Goal: Information Seeking & Learning: Compare options

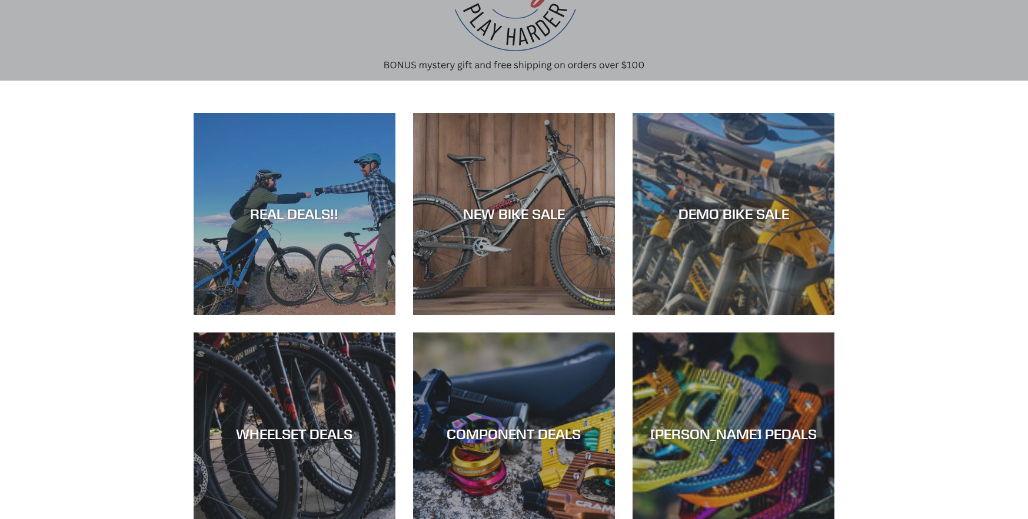
scroll to position [177, 0]
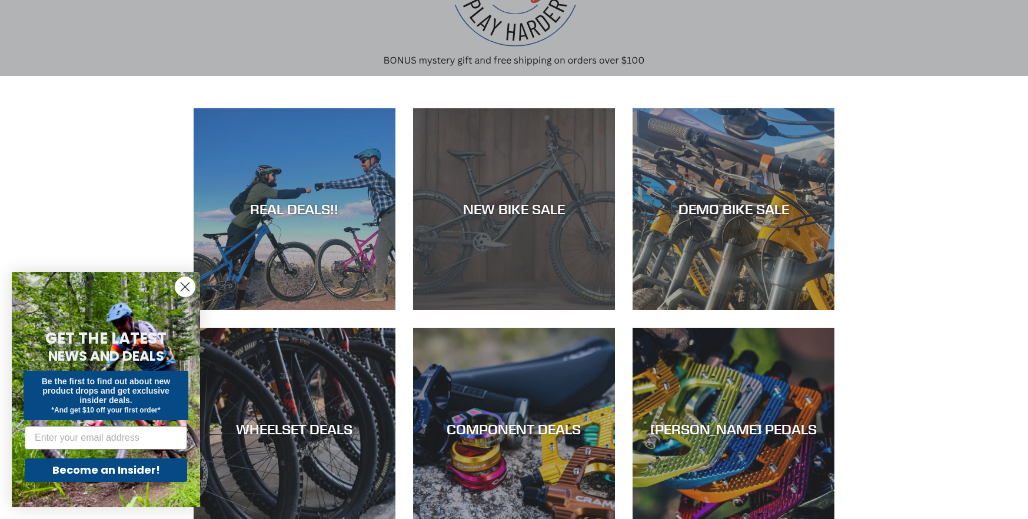
click at [530, 310] on div "NEW BIKE SALE" at bounding box center [514, 310] width 202 height 0
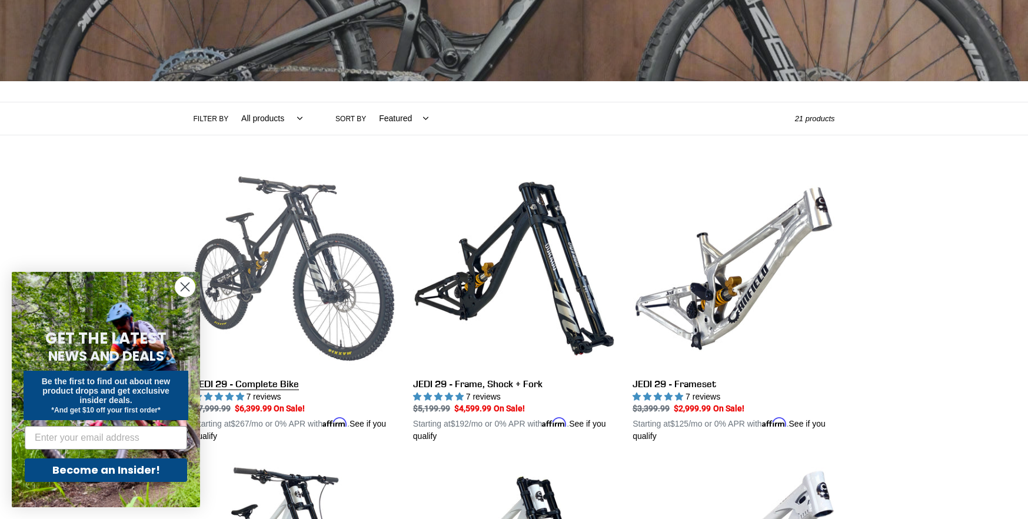
click at [278, 238] on link "JEDI 29 - Complete Bike" at bounding box center [295, 305] width 202 height 275
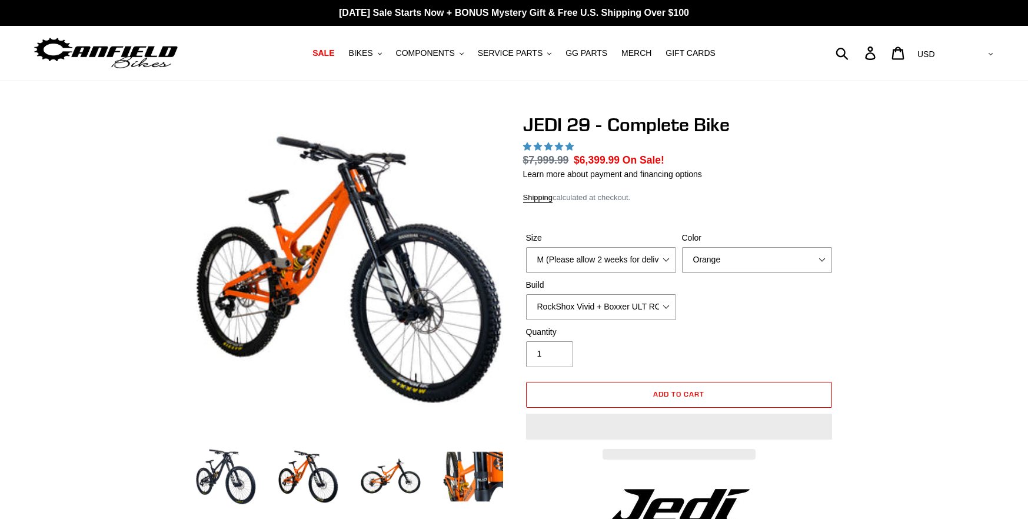
select select "highest-rating"
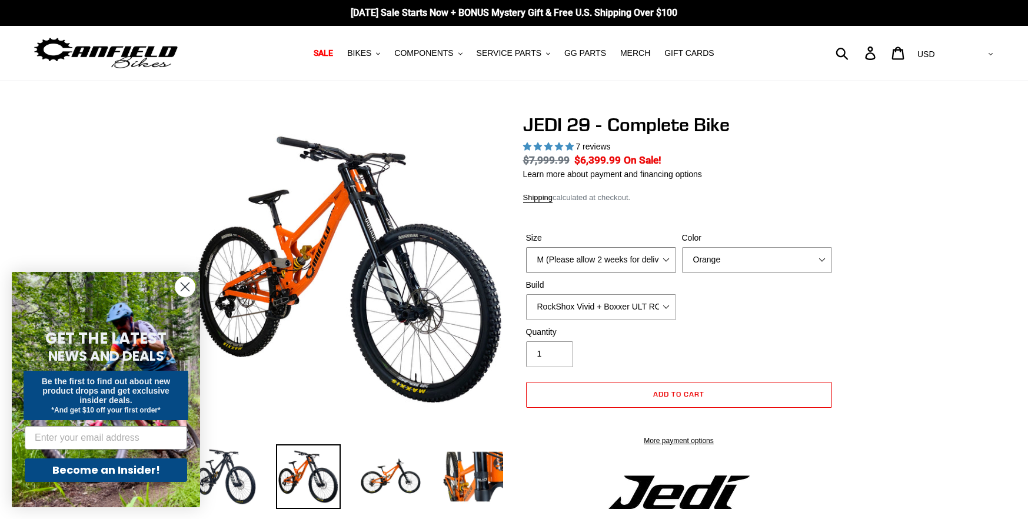
click at [664, 258] on div "Size M (Please allow 2 weeks for delivery) L (Please allow 2 weeks for delivery…" at bounding box center [601, 252] width 156 height 41
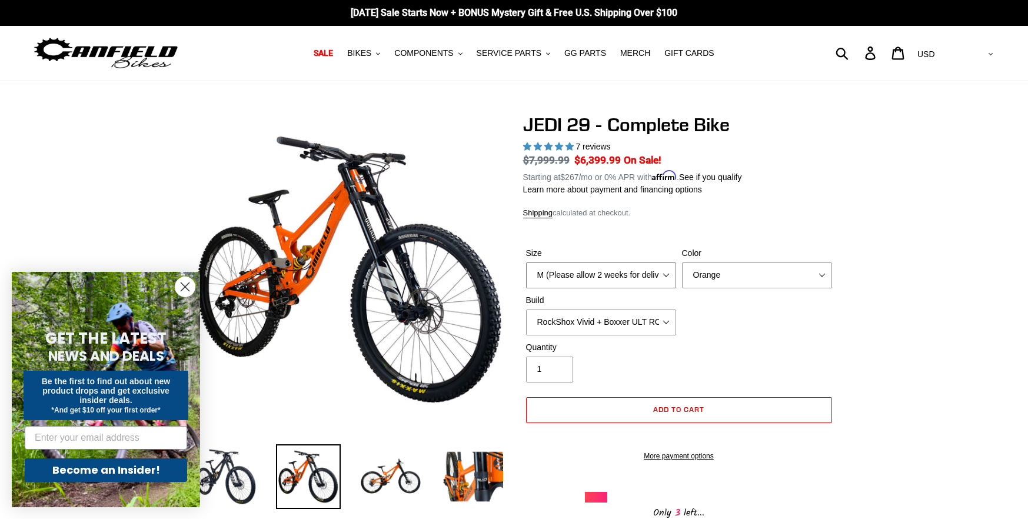
select select "L (Please allow 2 weeks for delivery)"
click at [526, 262] on select "M (Please allow 2 weeks for delivery) L (Please allow 2 weeks for delivery) XL …" at bounding box center [601, 275] width 150 height 26
click at [717, 272] on select "Orange Stealth Black Raw" at bounding box center [757, 275] width 150 height 26
click at [682, 262] on select "Orange Stealth Black Raw" at bounding box center [757, 275] width 150 height 26
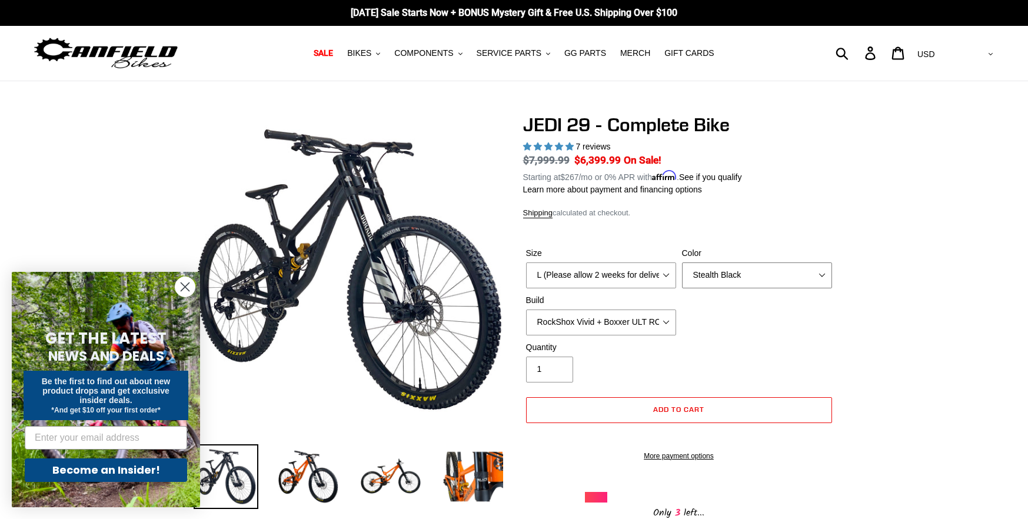
click at [717, 275] on select "Orange Stealth Black Raw" at bounding box center [757, 275] width 150 height 26
select select "Raw"
click at [682, 262] on select "Orange Stealth Black Raw" at bounding box center [757, 275] width 150 height 26
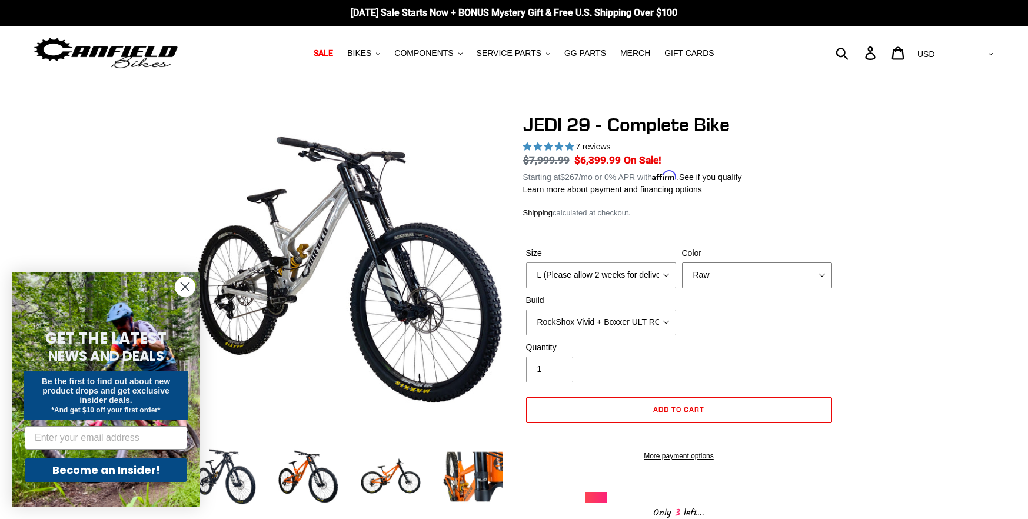
scroll to position [59, 0]
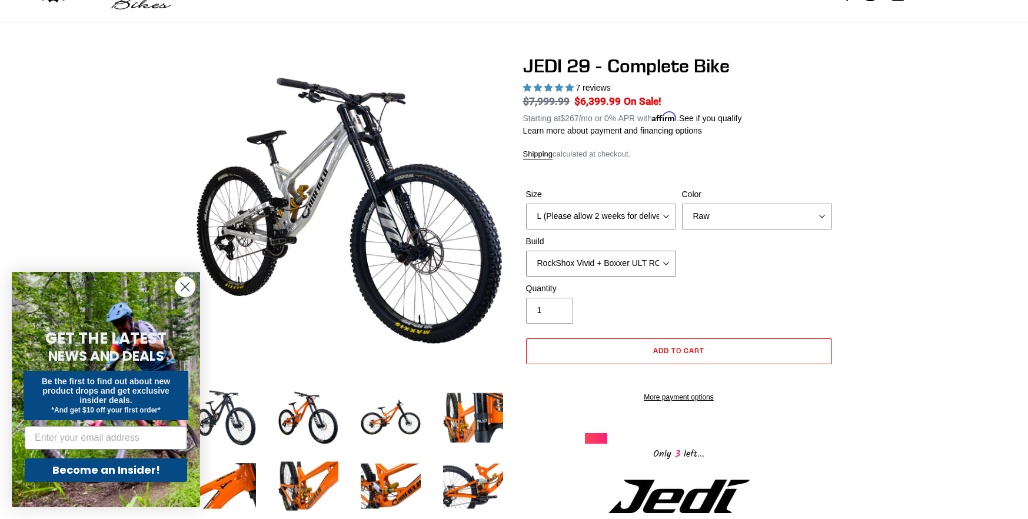
click at [587, 258] on select "RockShox Vivid + Boxxer ULT RC2 C3 200 + SRAM XO RockShox Vivid + Boxxer ULT RC…" at bounding box center [601, 264] width 150 height 26
select select "Fox DHX2 + Fox 40 Float Grip 2 203 + Shimano"
click at [526, 251] on select "RockShox Vivid + Boxxer ULT RC2 C3 200 + SRAM XO RockShox Vivid + Boxxer ULT RC…" at bounding box center [601, 264] width 150 height 26
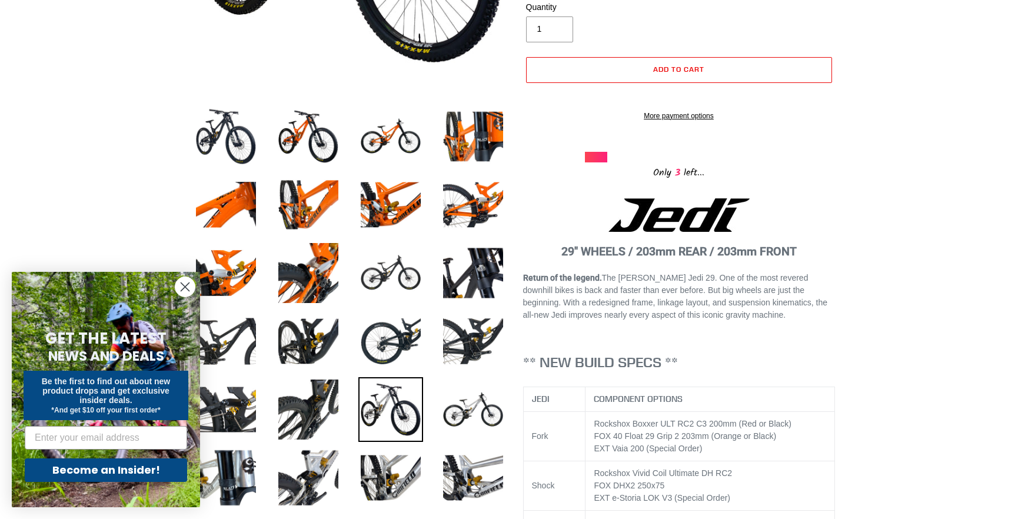
scroll to position [471, 0]
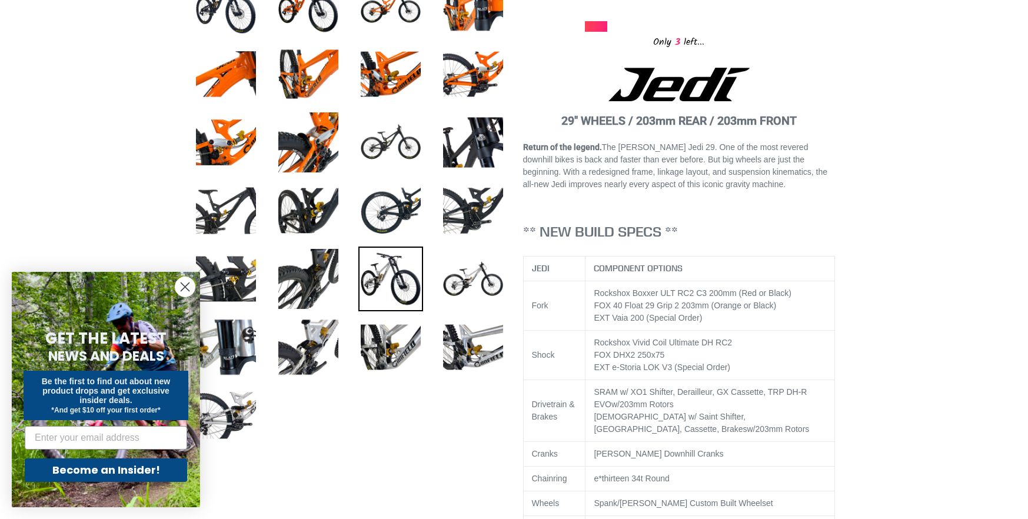
click at [188, 284] on icon "Close dialog" at bounding box center [185, 287] width 8 height 8
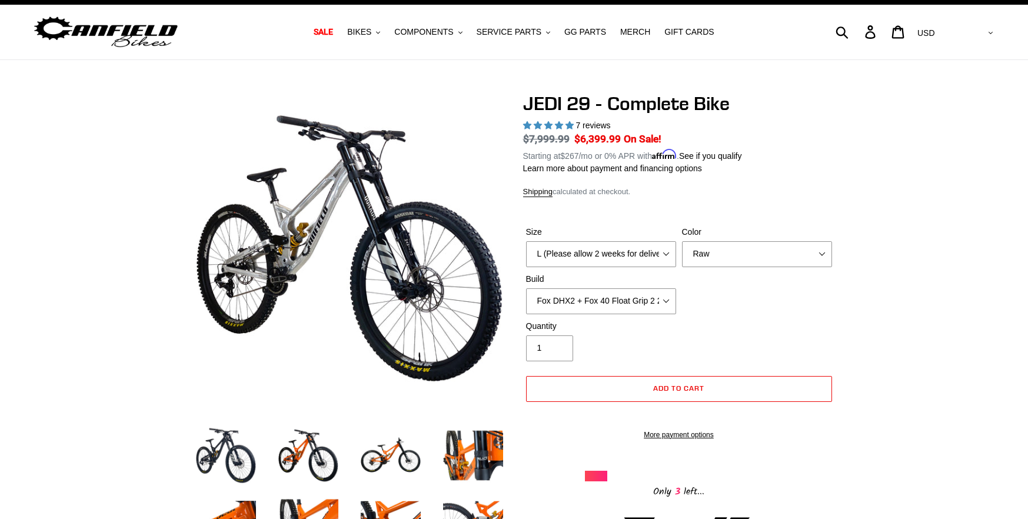
scroll to position [0, 0]
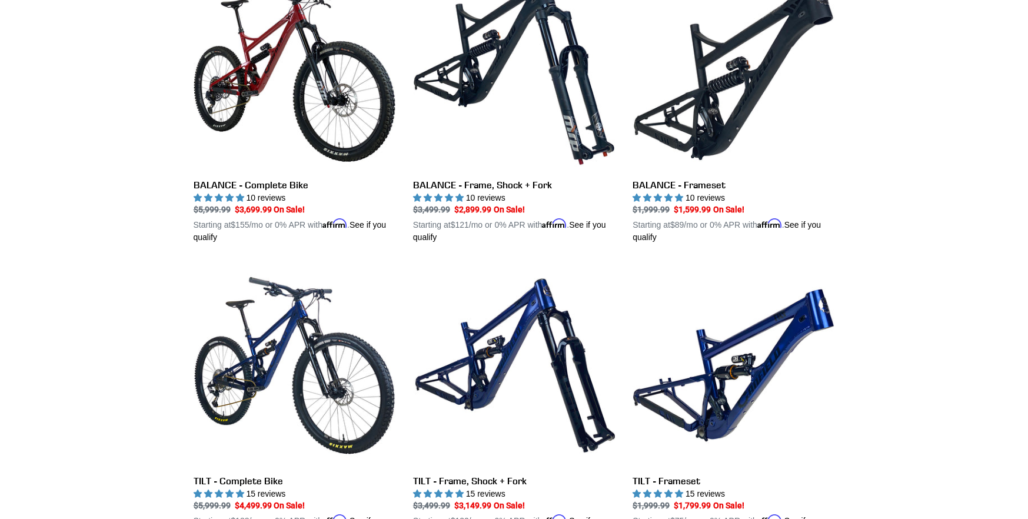
scroll to position [1236, 0]
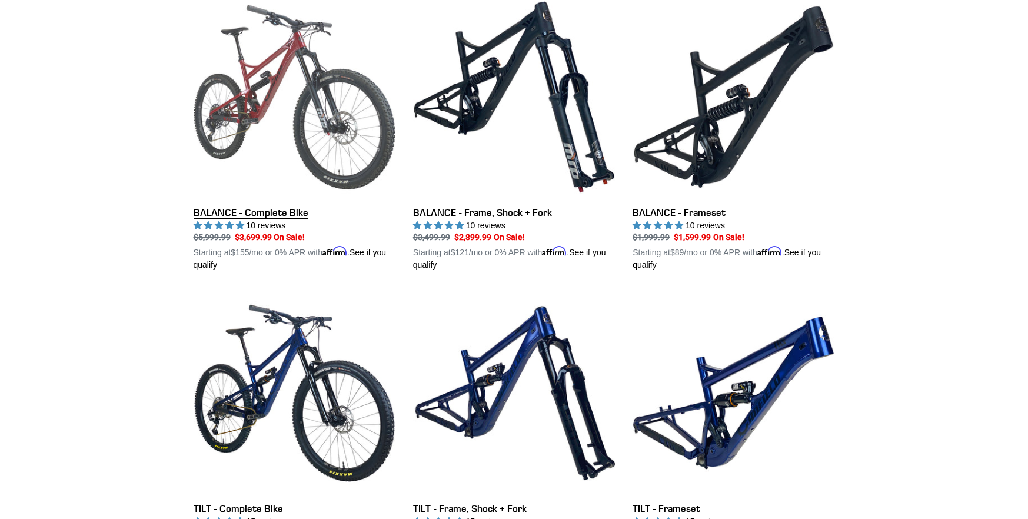
click at [252, 103] on link "BALANCE - Complete Bike" at bounding box center [295, 133] width 202 height 275
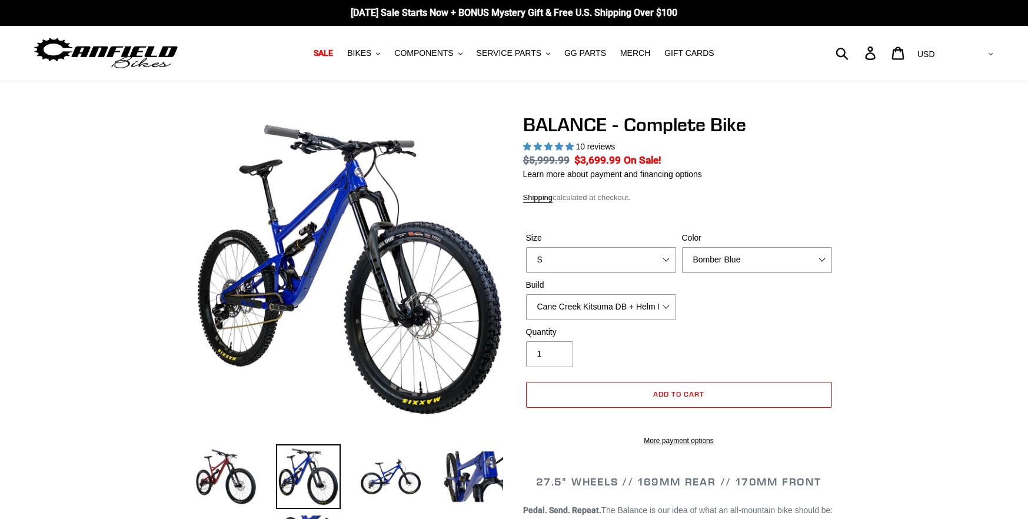
select select "highest-rating"
click at [660, 262] on select "S M L XL" at bounding box center [601, 260] width 150 height 26
drag, startPoint x: 521, startPoint y: 310, endPoint x: 570, endPoint y: 320, distance: 49.7
click at [590, 252] on select "S M L XL" at bounding box center [601, 260] width 150 height 26
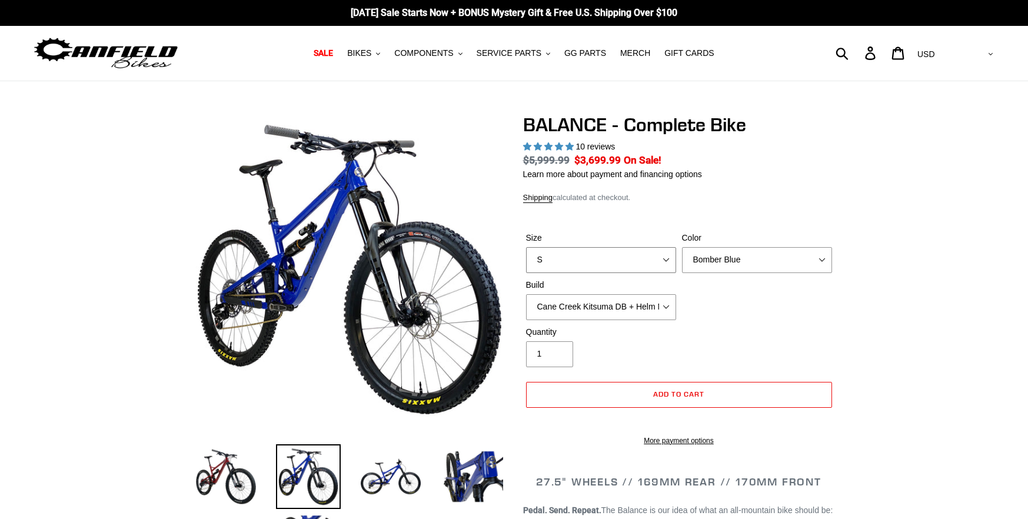
select select "L"
click at [526, 247] on select "S M L XL" at bounding box center [601, 260] width 150 height 26
click at [736, 262] on select "Bomber Blue Goat's Blood Stealth Black" at bounding box center [757, 260] width 150 height 26
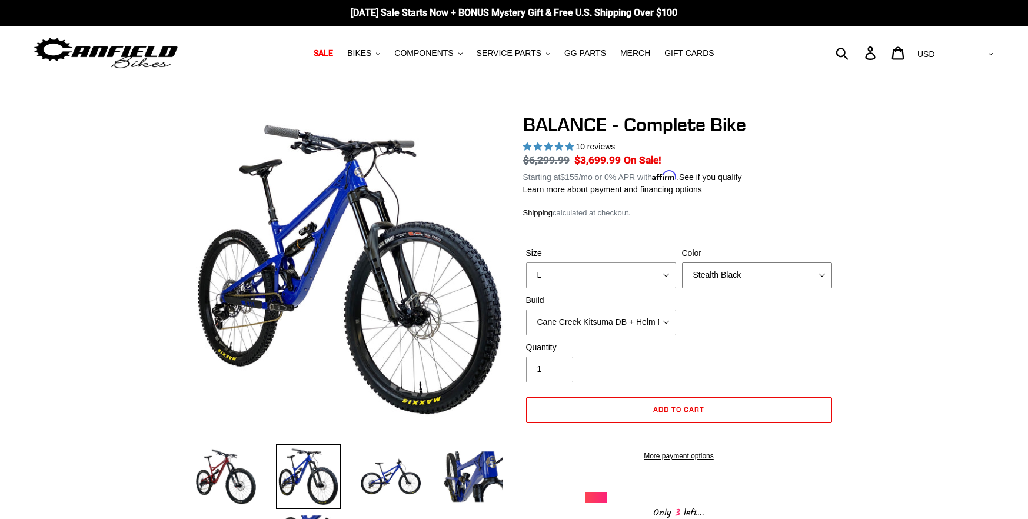
click at [682, 262] on select "Bomber Blue Goat's Blood Stealth Black" at bounding box center [757, 275] width 150 height 26
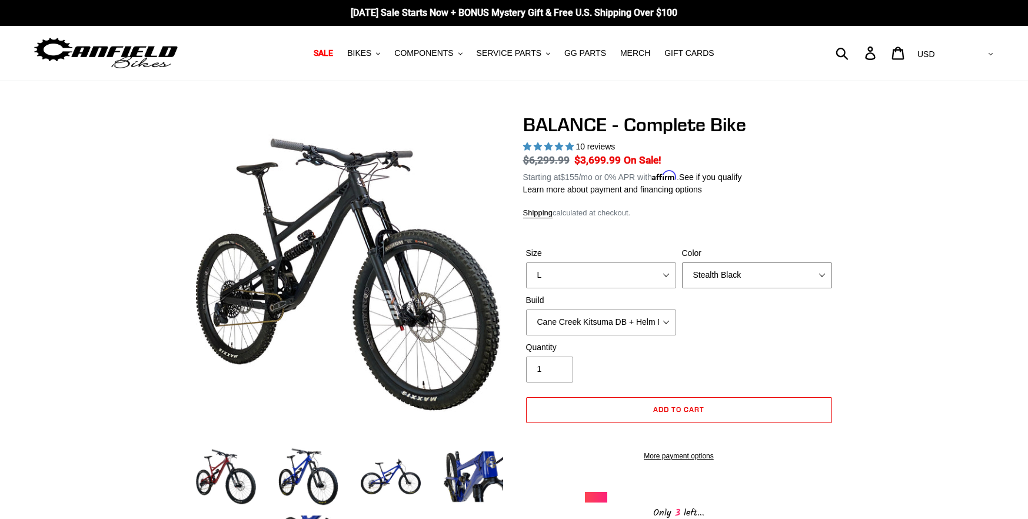
click at [737, 275] on select "Bomber Blue Goat's Blood Stealth Black" at bounding box center [757, 275] width 150 height 26
click at [682, 262] on select "Bomber Blue Goat's Blood Stealth Black" at bounding box center [757, 275] width 150 height 26
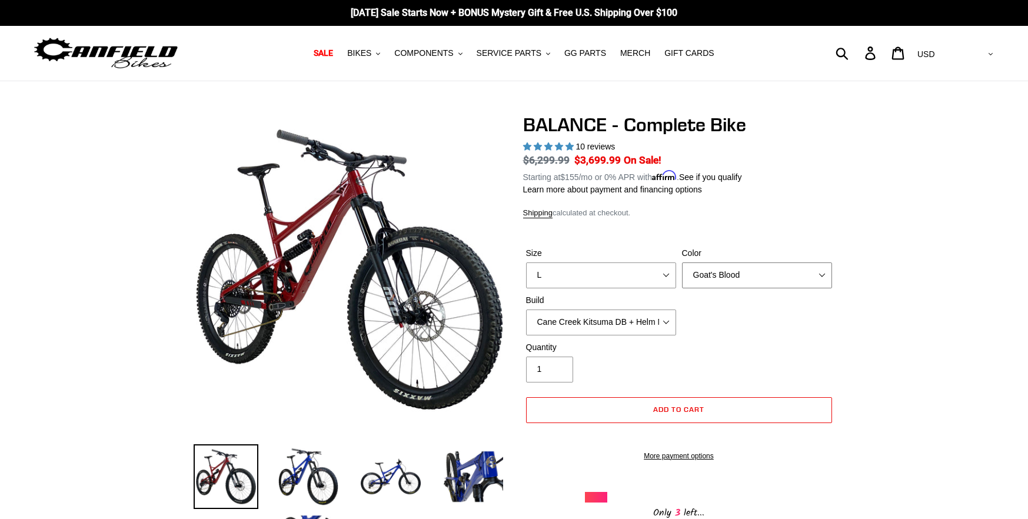
click at [727, 271] on select "Bomber Blue Goat's Blood Stealth Black" at bounding box center [757, 275] width 150 height 26
select select "Bomber Blue"
click at [682, 262] on select "Bomber Blue Goat's Blood Stealth Black" at bounding box center [757, 275] width 150 height 26
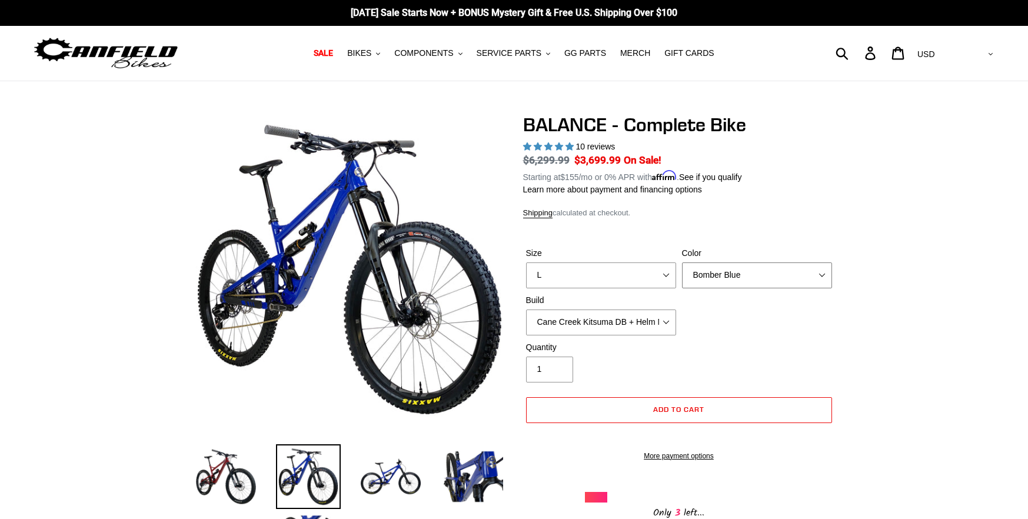
scroll to position [59, 0]
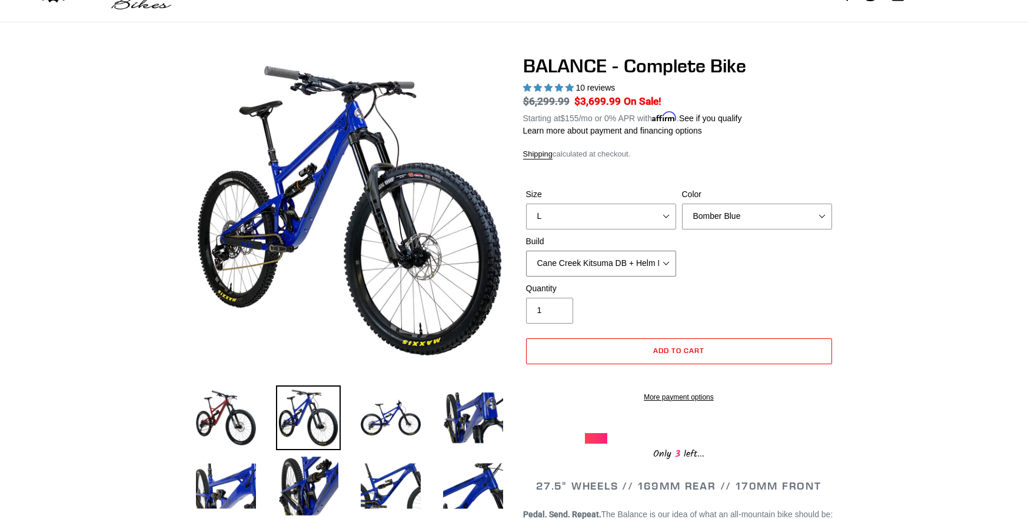
click at [623, 252] on select "Cane Creek Kitsuma DB + Helm MKII + SRAM GX Cane Creek Kitsuma DB + Helm MKII +…" at bounding box center [601, 264] width 150 height 26
select select "RockShox Vivid ULT + Zeb ULT + SRAM XO"
click at [526, 251] on select "Cane Creek Kitsuma DB + Helm MKII + SRAM GX Cane Creek Kitsuma DB + Helm MKII +…" at bounding box center [601, 264] width 150 height 26
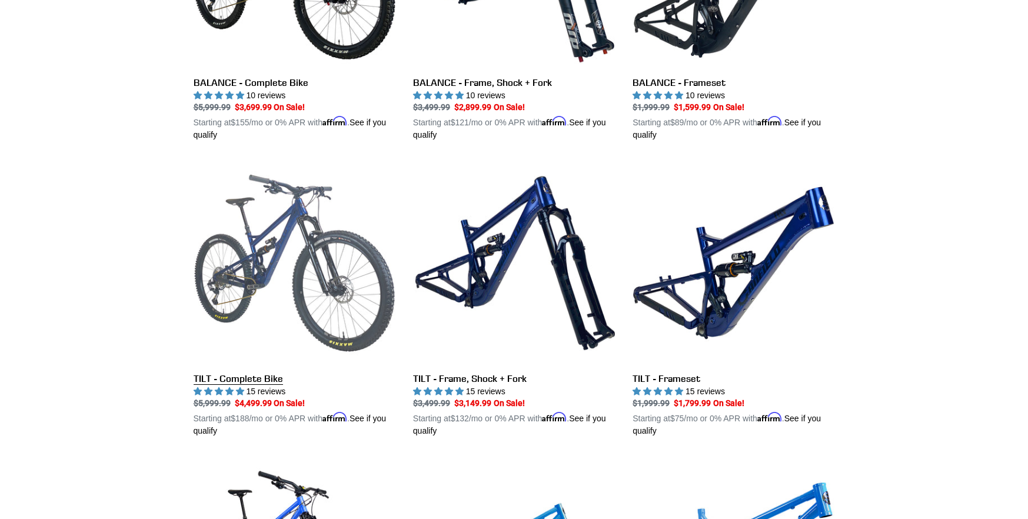
scroll to position [1371, 0]
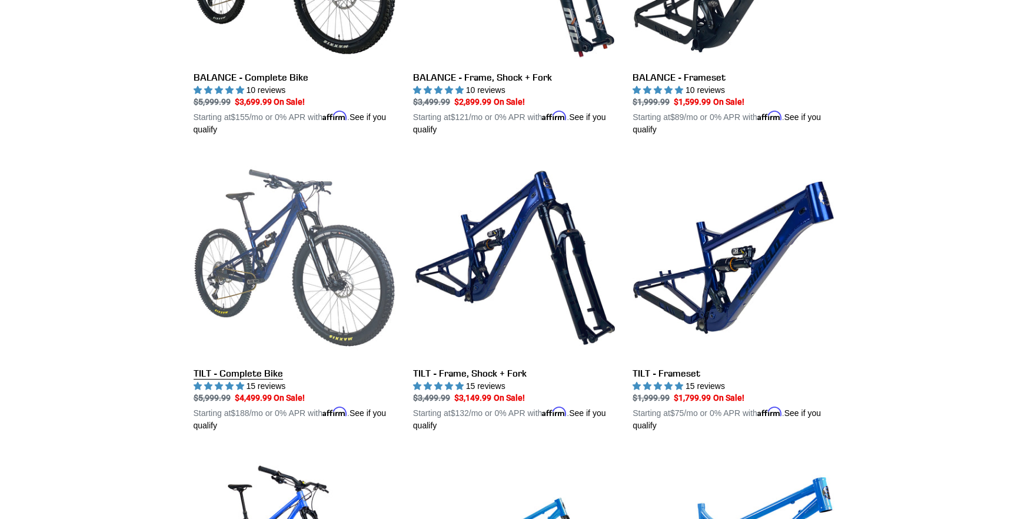
click at [267, 214] on link "TILT - Complete Bike" at bounding box center [295, 294] width 202 height 275
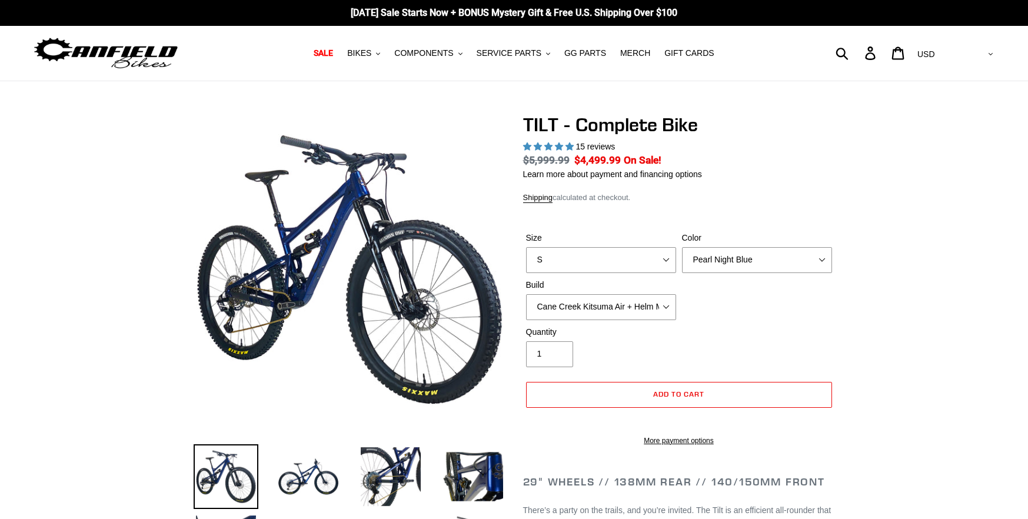
select select "highest-rating"
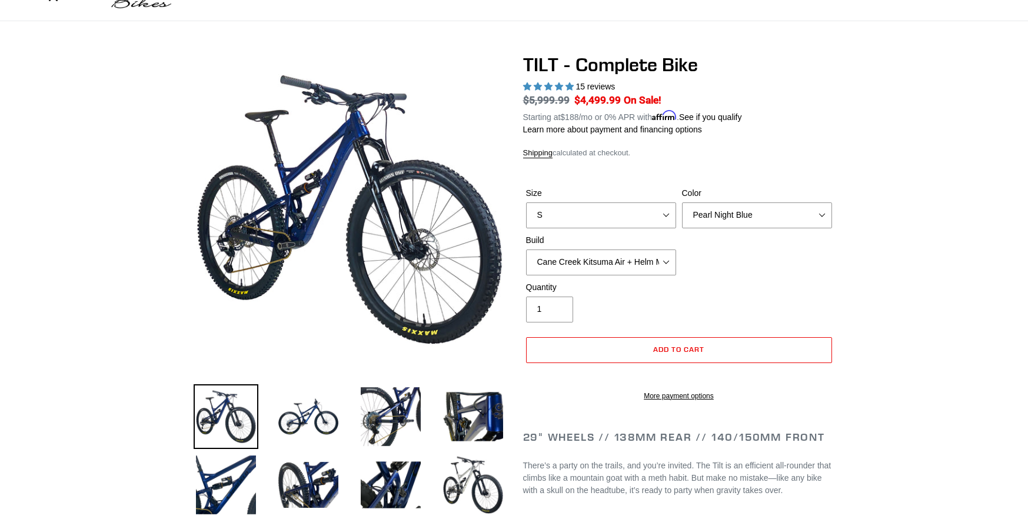
scroll to position [59, 0]
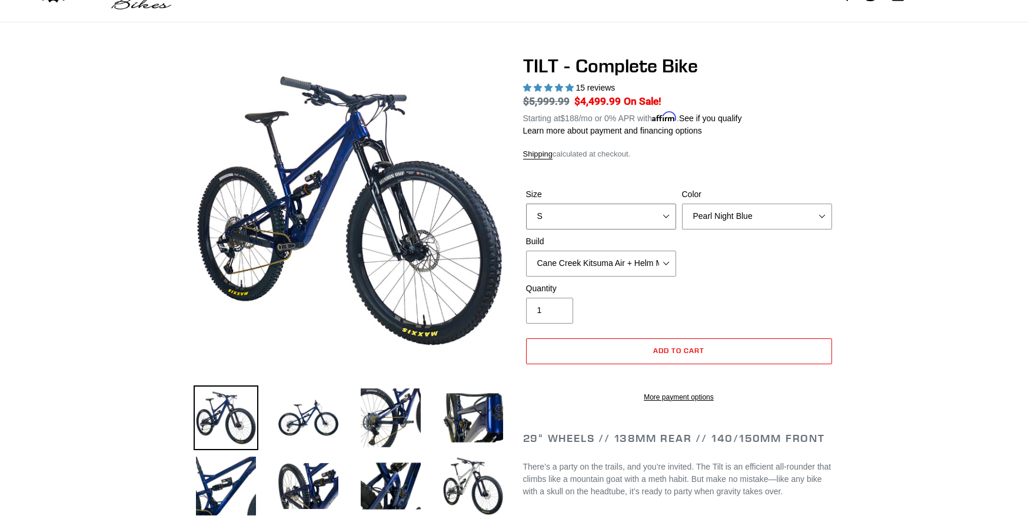
click at [666, 211] on select "S M L" at bounding box center [601, 217] width 150 height 26
select select "L"
click at [526, 204] on select "S M L" at bounding box center [601, 217] width 150 height 26
click at [766, 219] on select "Pearl Night Blue Stealth Silver Raw" at bounding box center [757, 217] width 150 height 26
click at [682, 204] on select "Pearl Night Blue Stealth Silver Raw" at bounding box center [757, 217] width 150 height 26
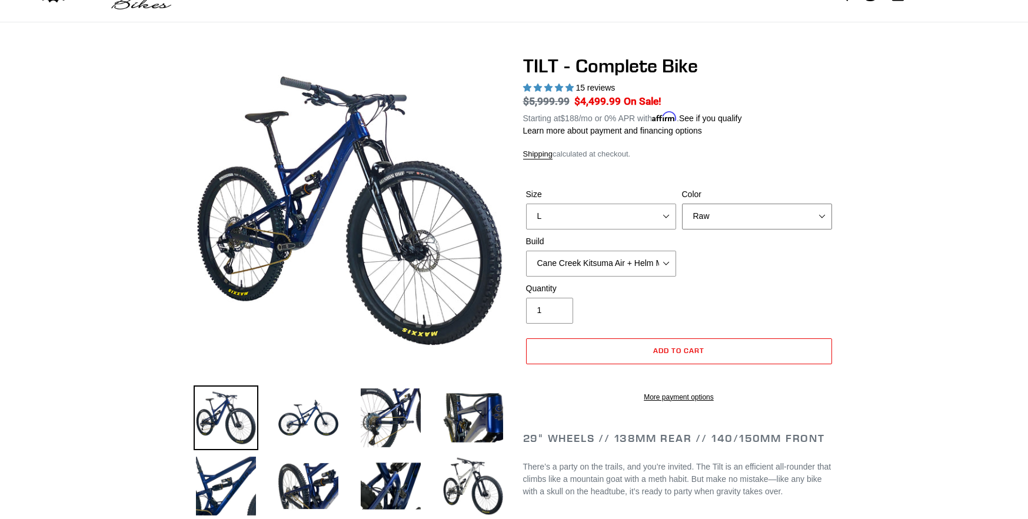
click at [732, 214] on select "Pearl Night Blue Stealth Silver Raw" at bounding box center [757, 217] width 150 height 26
click at [682, 204] on select "Pearl Night Blue Stealth Silver Raw" at bounding box center [757, 217] width 150 height 26
click at [734, 218] on select "Pearl Night Blue Stealth Silver Raw" at bounding box center [757, 217] width 150 height 26
click at [682, 204] on select "Pearl Night Blue Stealth Silver Raw" at bounding box center [757, 217] width 150 height 26
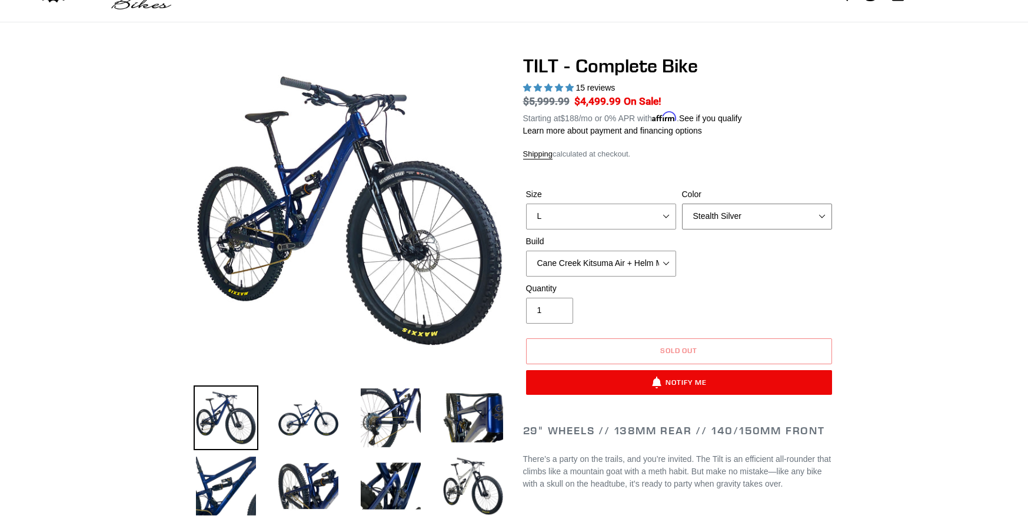
click at [718, 212] on select "Pearl Night Blue Stealth Silver Raw" at bounding box center [757, 217] width 150 height 26
select select "Raw"
click at [682, 204] on select "Pearl Night Blue Stealth Silver Raw" at bounding box center [757, 217] width 150 height 26
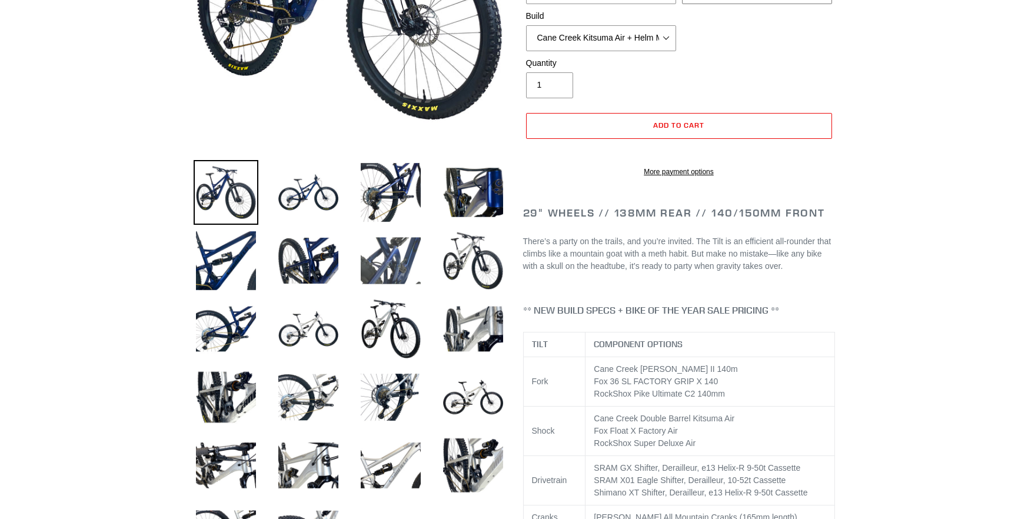
scroll to position [294, 0]
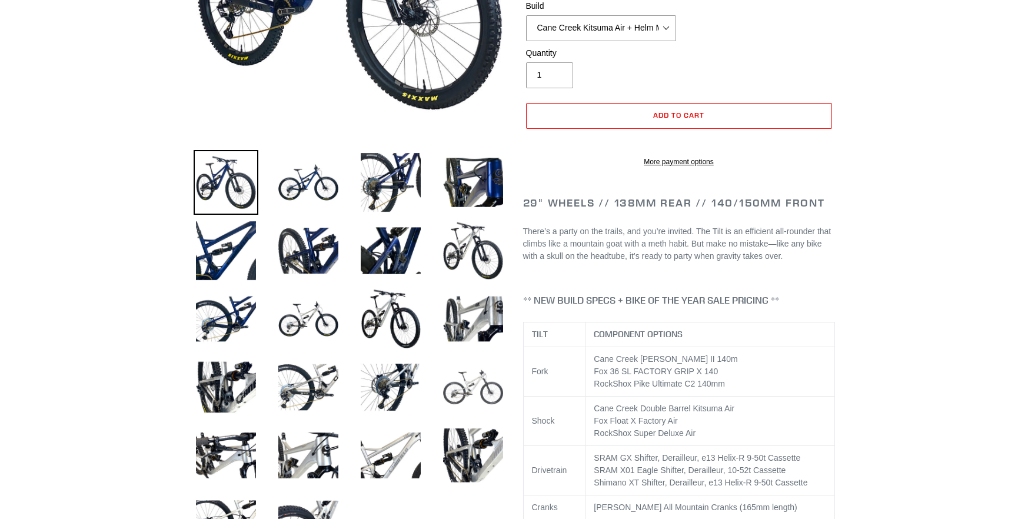
click at [484, 387] on img at bounding box center [473, 387] width 65 height 65
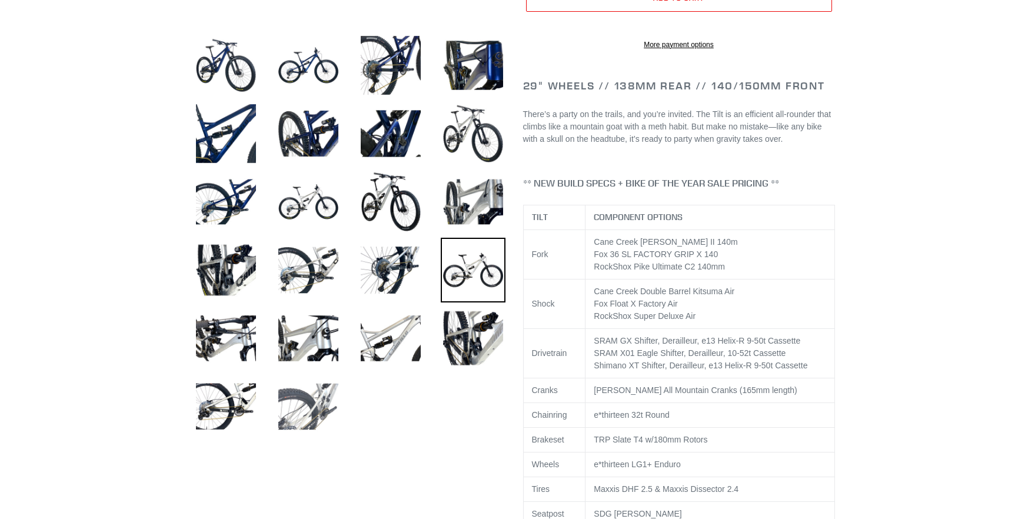
scroll to position [412, 0]
click at [238, 404] on img at bounding box center [226, 406] width 65 height 65
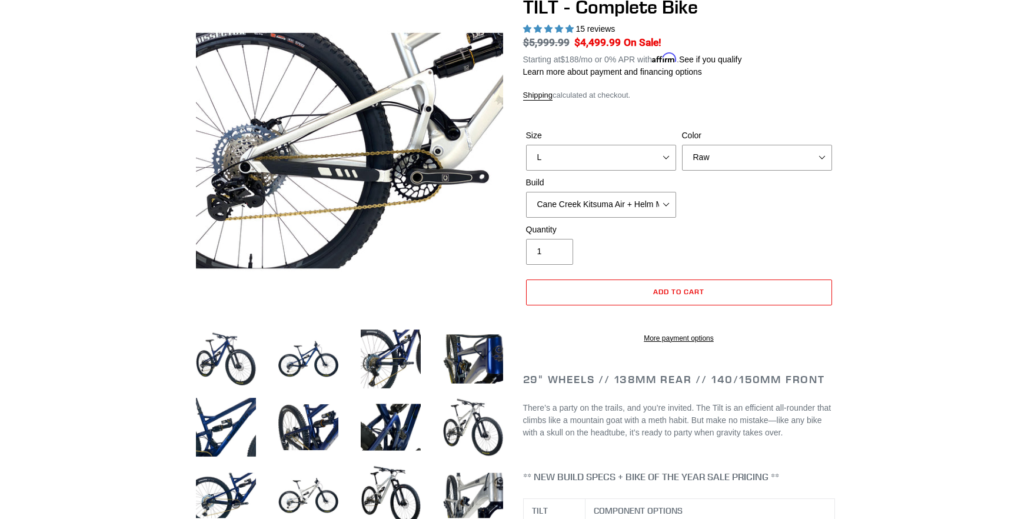
scroll to position [0, 0]
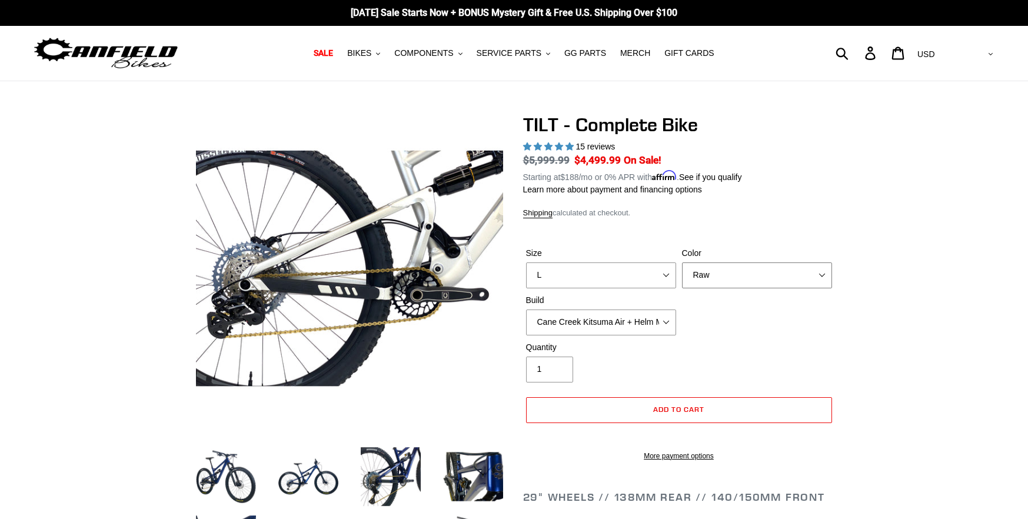
click at [740, 267] on select "Pearl Night Blue Stealth Silver Raw" at bounding box center [757, 275] width 150 height 26
click at [682, 262] on select "Pearl Night Blue Stealth Silver Raw" at bounding box center [757, 275] width 150 height 26
click at [580, 313] on select "Cane Creek Kitsuma Air + Helm MKII 140 + SRAM GX Cane Creek Kitsuma Air + Helm …" at bounding box center [601, 323] width 150 height 26
click at [526, 310] on select "Cane Creek Kitsuma Air + Helm MKII 140 + SRAM GX Cane Creek Kitsuma Air + Helm …" at bounding box center [601, 323] width 150 height 26
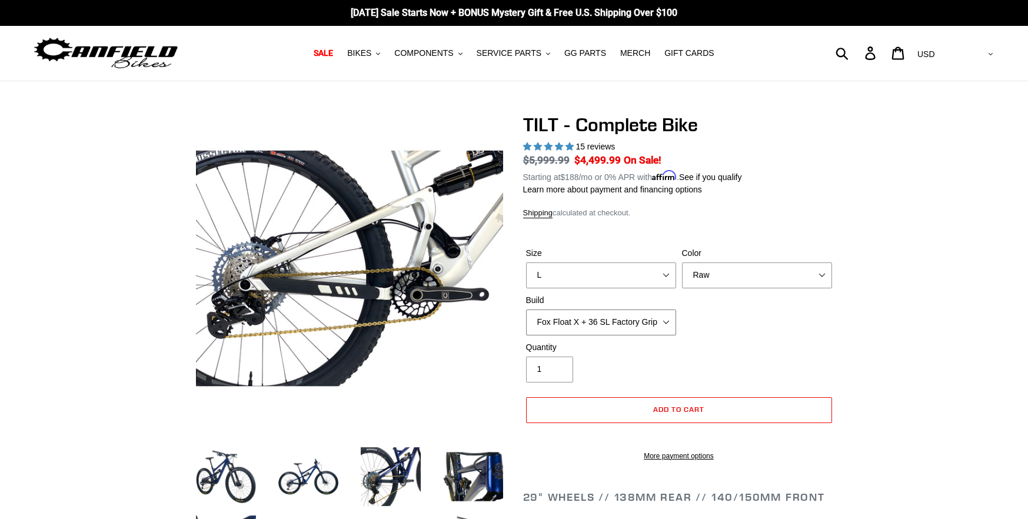
click at [653, 321] on select "Cane Creek Kitsuma Air + Helm MKII 140 + SRAM GX Cane Creek Kitsuma Air + Helm …" at bounding box center [601, 323] width 150 height 26
click at [526, 310] on select "Cane Creek Kitsuma Air + Helm MKII 140 + SRAM GX Cane Creek Kitsuma Air + Helm …" at bounding box center [601, 323] width 150 height 26
click at [626, 312] on select "Cane Creek Kitsuma Air + Helm MKII 140 + SRAM GX Cane Creek Kitsuma Air + Helm …" at bounding box center [601, 323] width 150 height 26
select select "RockShox SD ULT + Pike ULT 140 + Shimano XT"
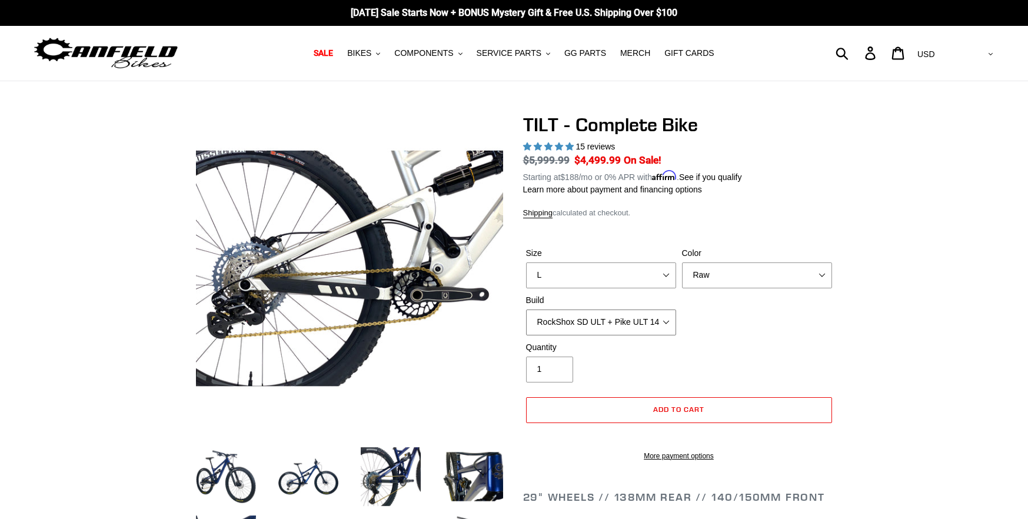
click at [526, 310] on select "Cane Creek Kitsuma Air + Helm MKII 140 + SRAM GX Cane Creek Kitsuma Air + Helm …" at bounding box center [601, 323] width 150 height 26
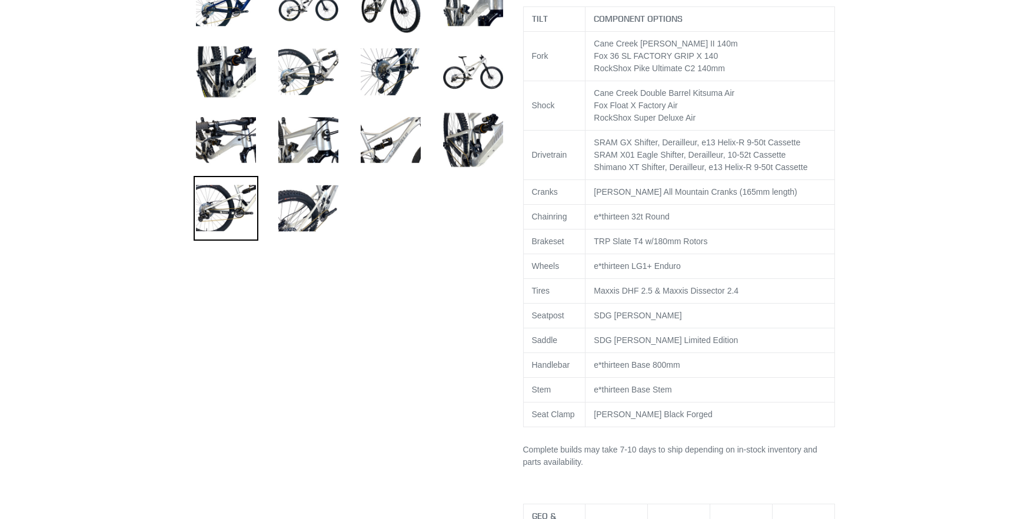
scroll to position [588, 0]
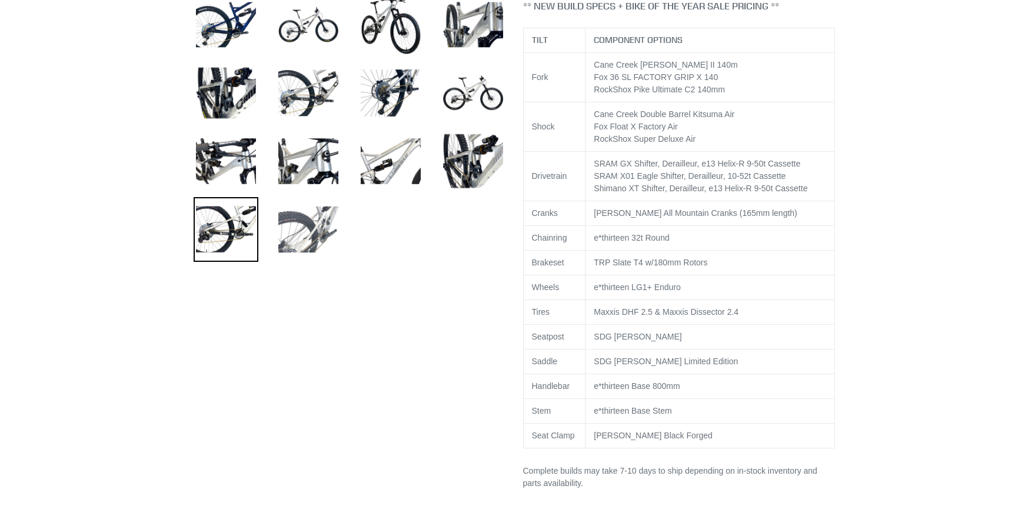
click at [307, 245] on img at bounding box center [308, 229] width 65 height 65
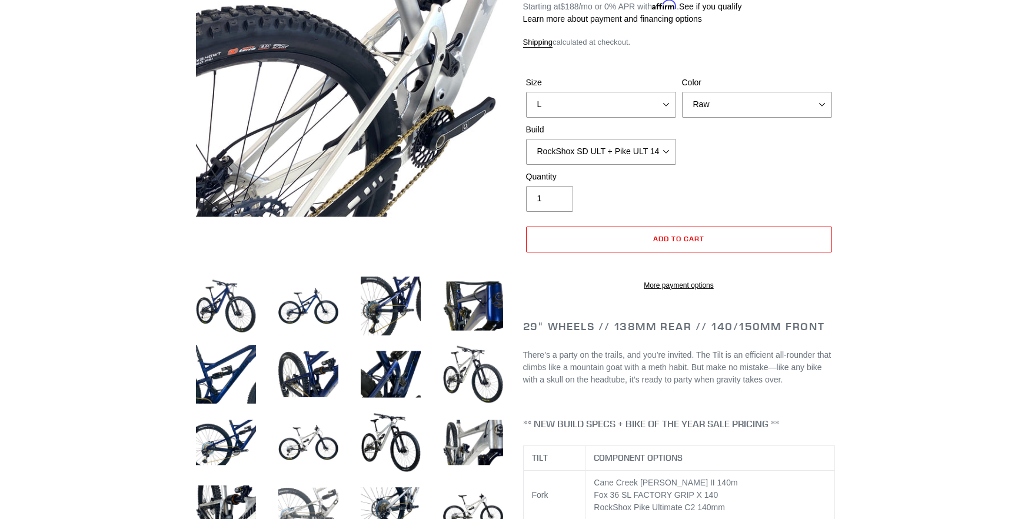
scroll to position [59, 0]
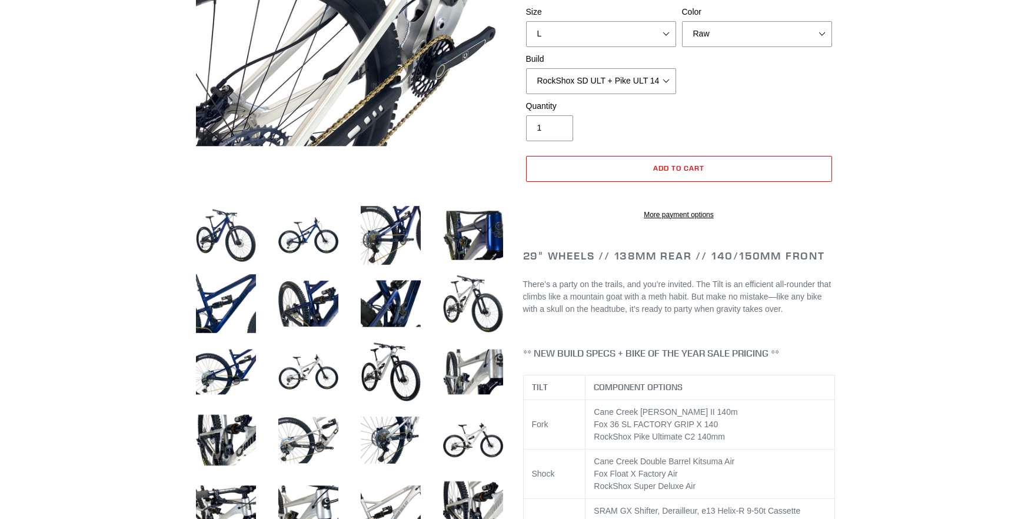
scroll to position [90, 0]
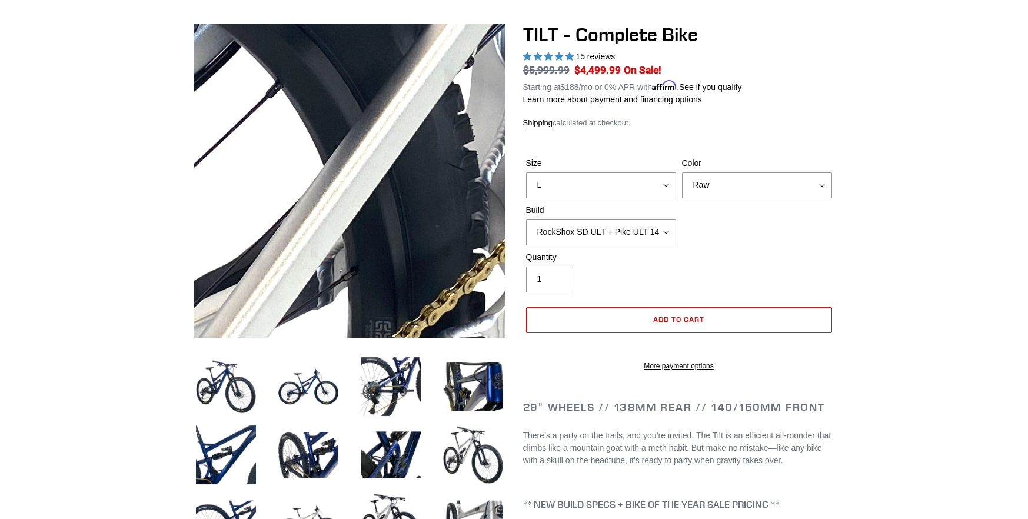
click at [372, 207] on img at bounding box center [284, 105] width 1205 height 1205
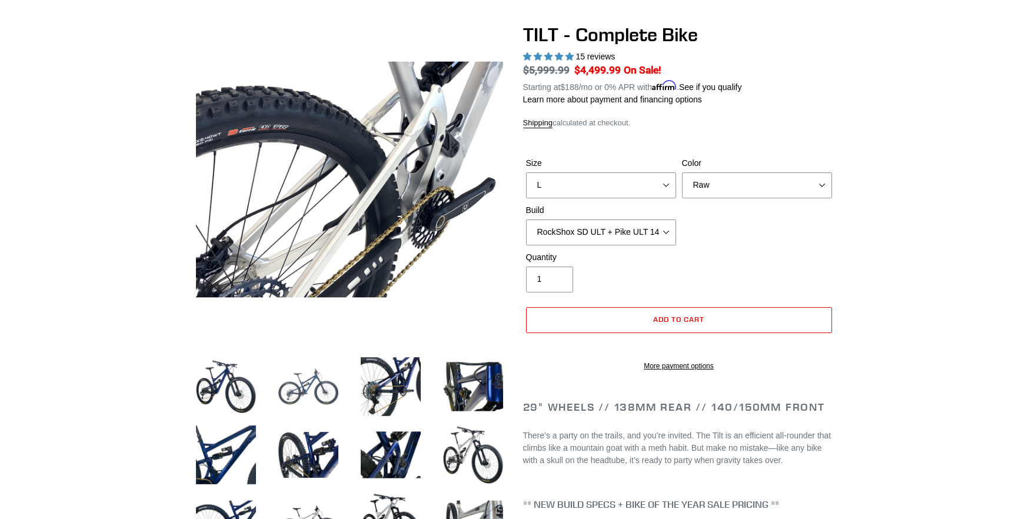
click at [321, 391] on img at bounding box center [308, 386] width 65 height 65
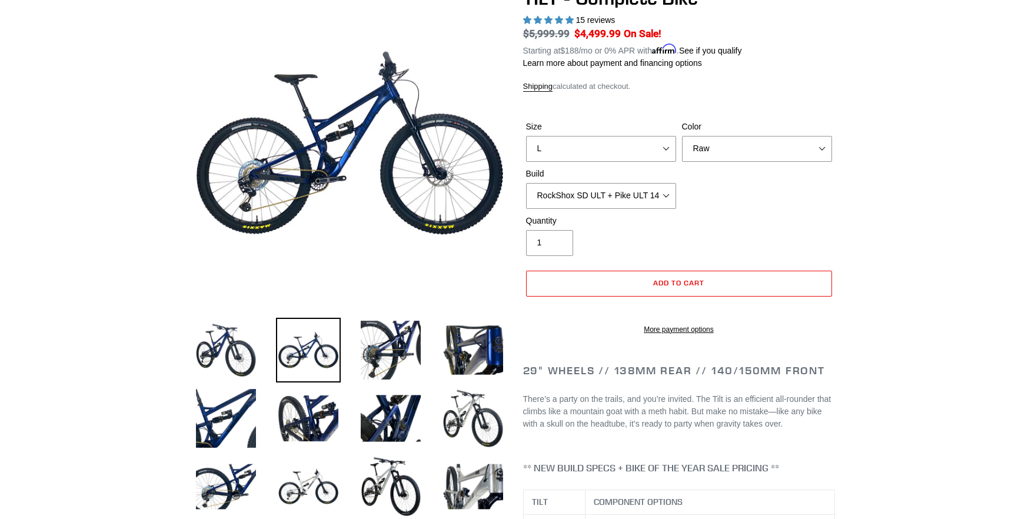
scroll to position [267, 0]
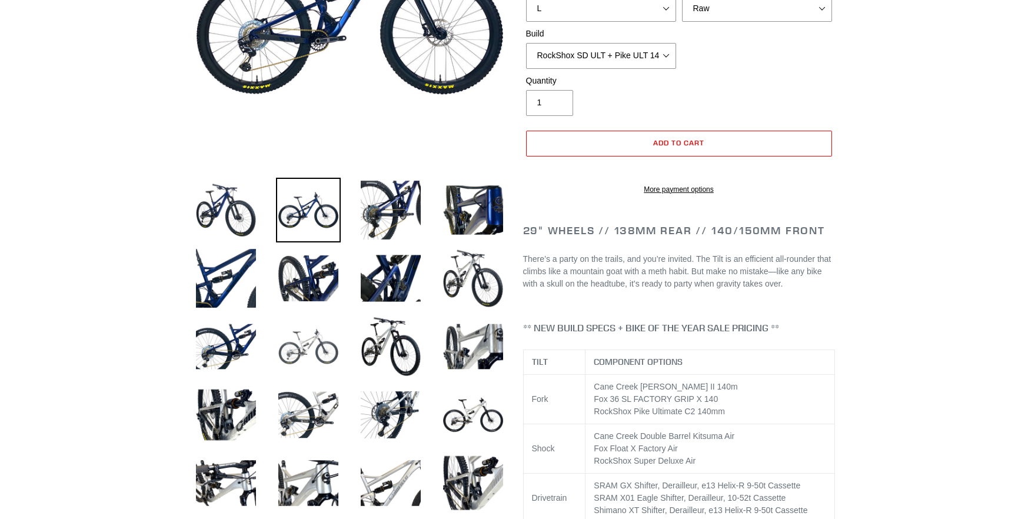
click at [290, 348] on img at bounding box center [308, 346] width 65 height 65
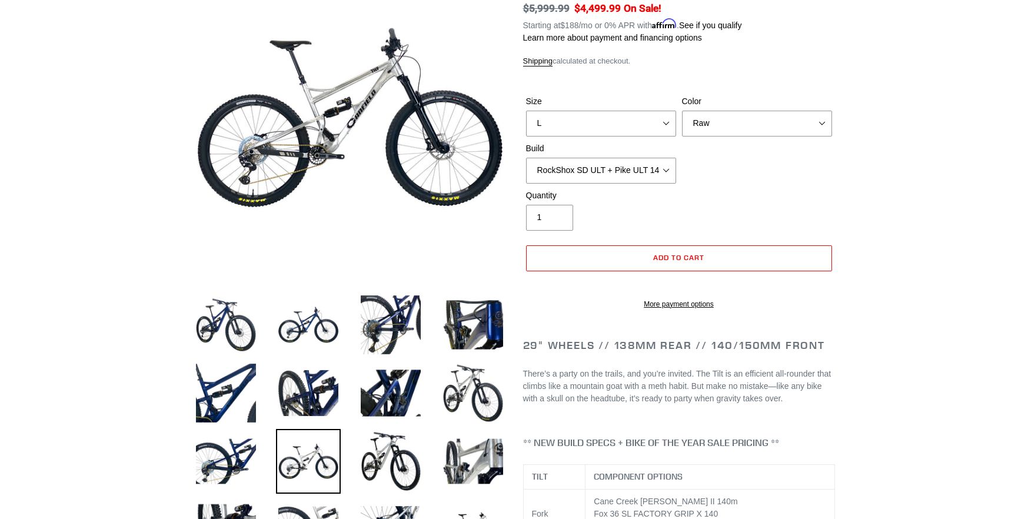
scroll to position [149, 0]
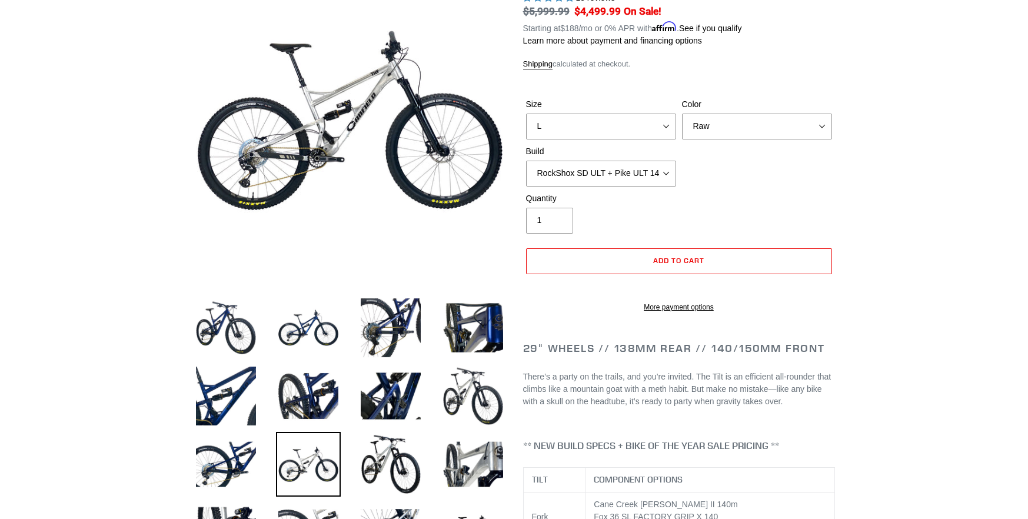
drag, startPoint x: 145, startPoint y: 143, endPoint x: -34, endPoint y: 123, distance: 180.0
